Goal: Information Seeking & Learning: Find specific fact

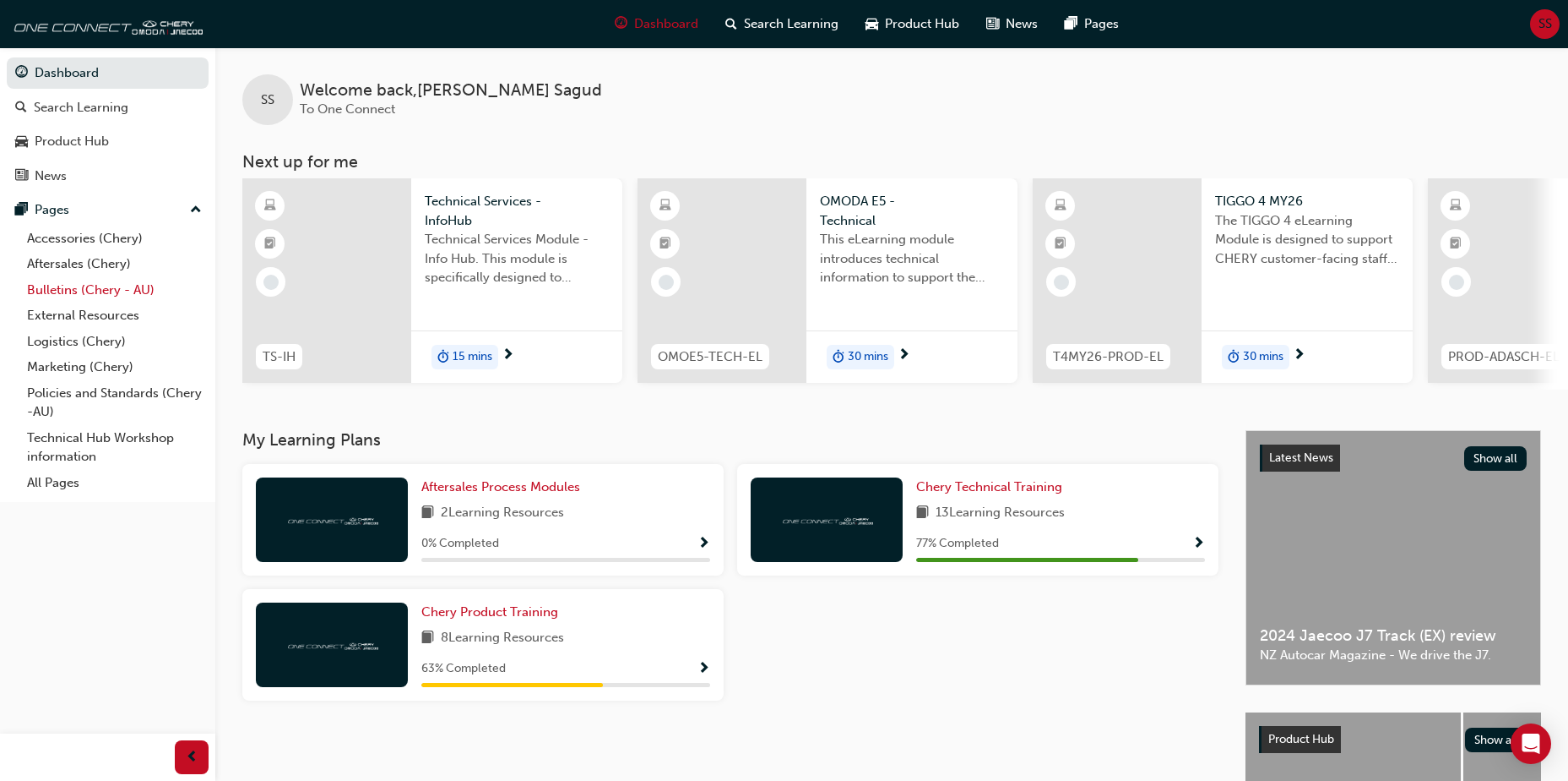
click at [108, 294] on link "Bulletins (Chery - AU)" at bounding box center [114, 290] width 188 height 26
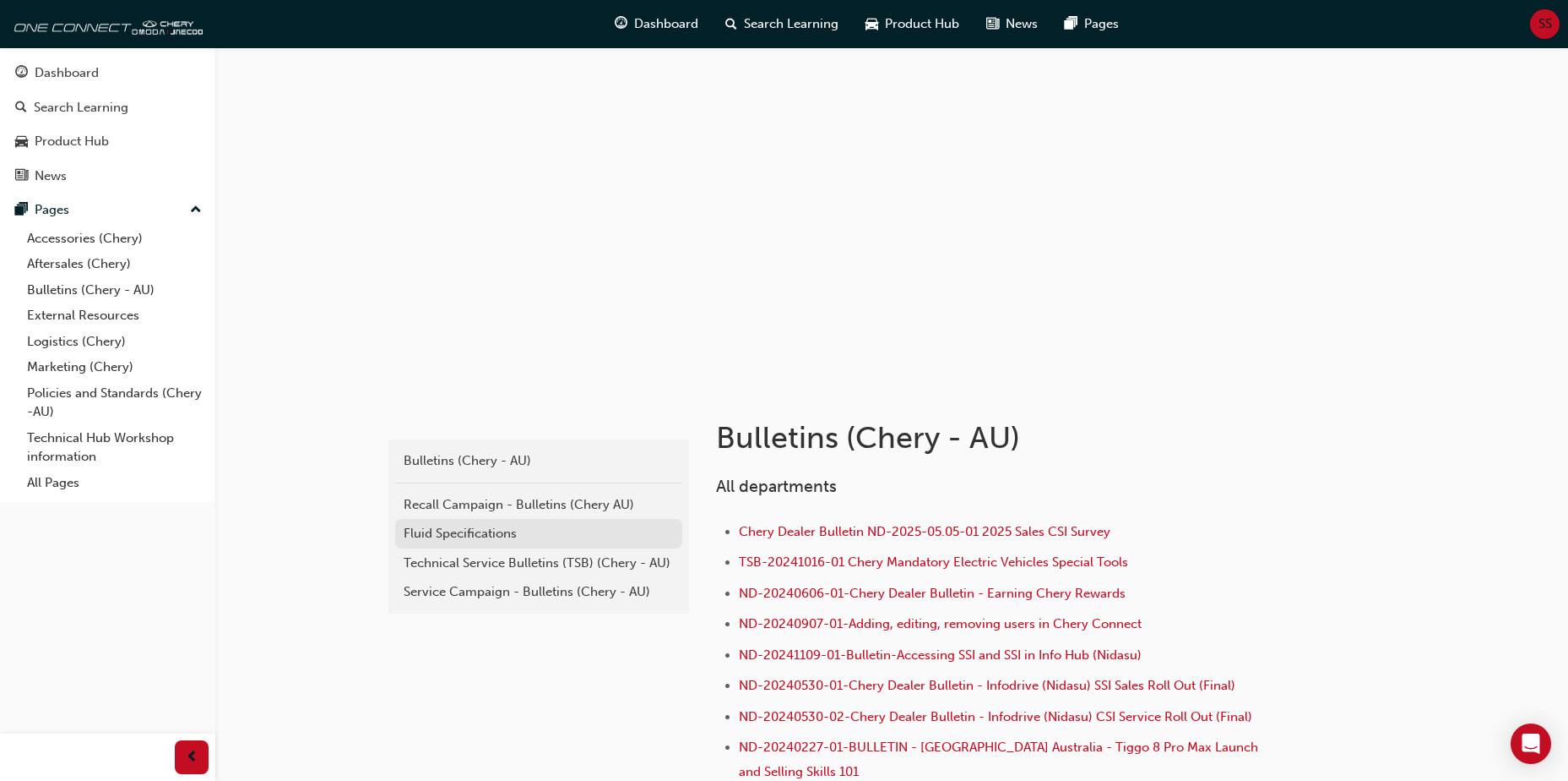
click at [491, 536] on div "Fluid Specifications" at bounding box center [538, 534] width 270 height 19
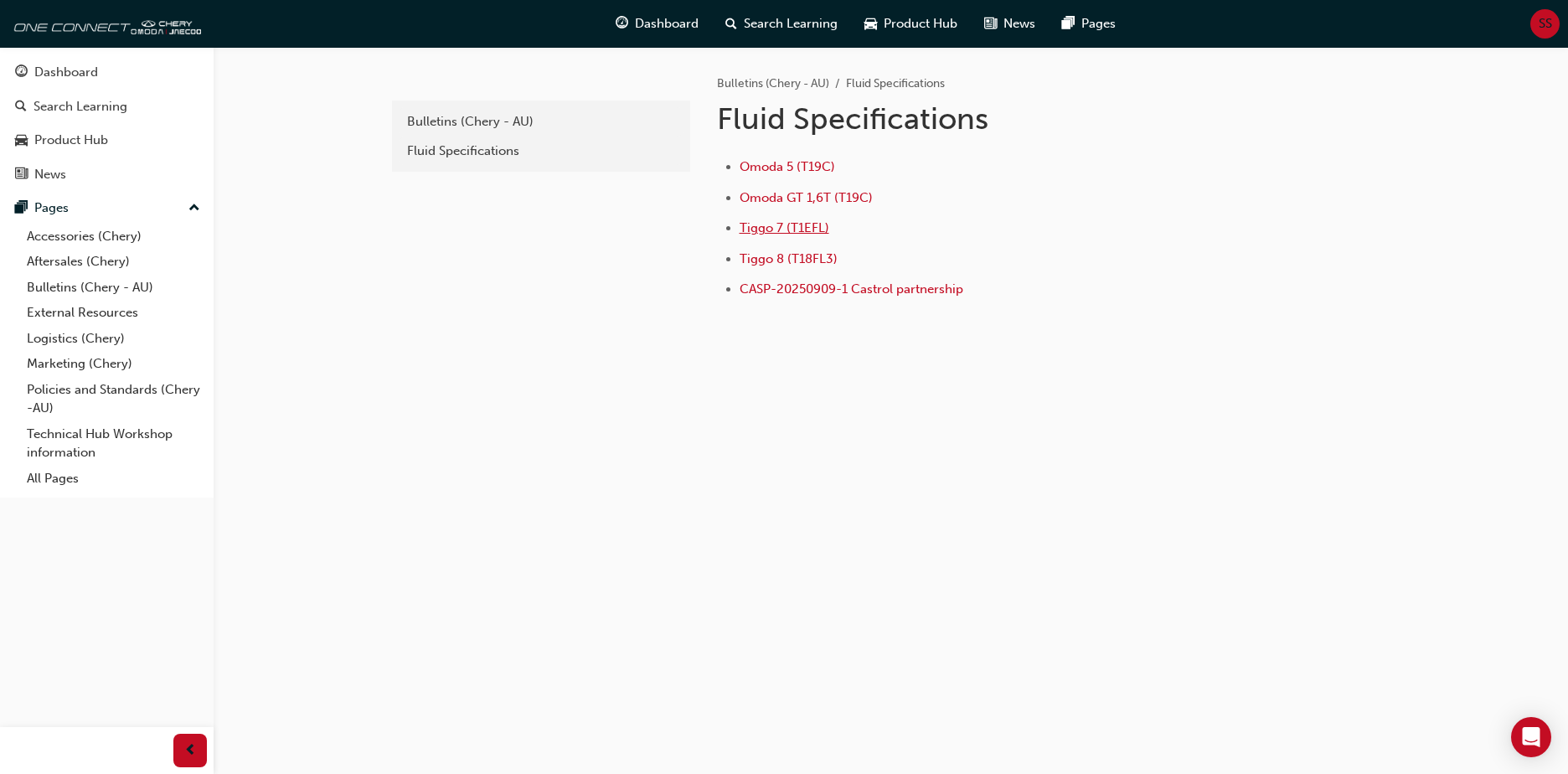
click at [815, 227] on span "Tiggo 7 (T1EFL)" at bounding box center [784, 228] width 89 height 15
